Goal: Navigation & Orientation: Find specific page/section

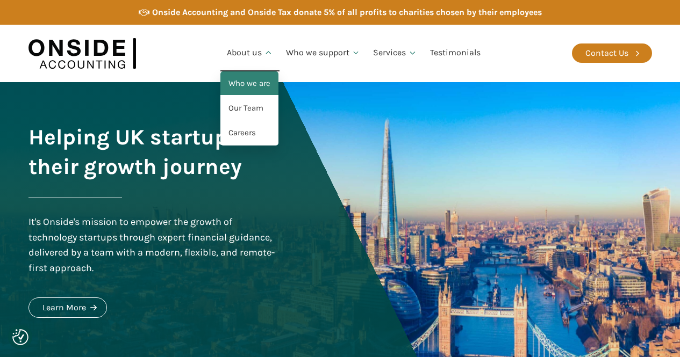
click at [248, 91] on link "Who we are" at bounding box center [249, 83] width 58 height 25
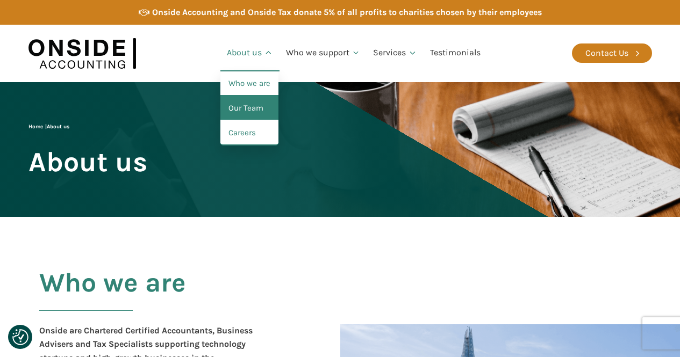
click at [266, 108] on link "Our Team" at bounding box center [249, 108] width 58 height 25
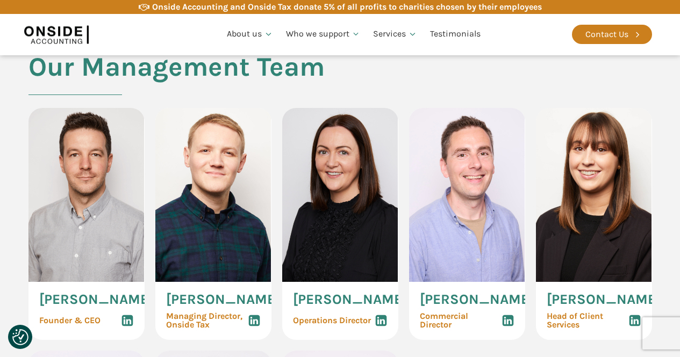
scroll to position [517, 0]
